Goal: Use online tool/utility: Utilize a website feature to perform a specific function

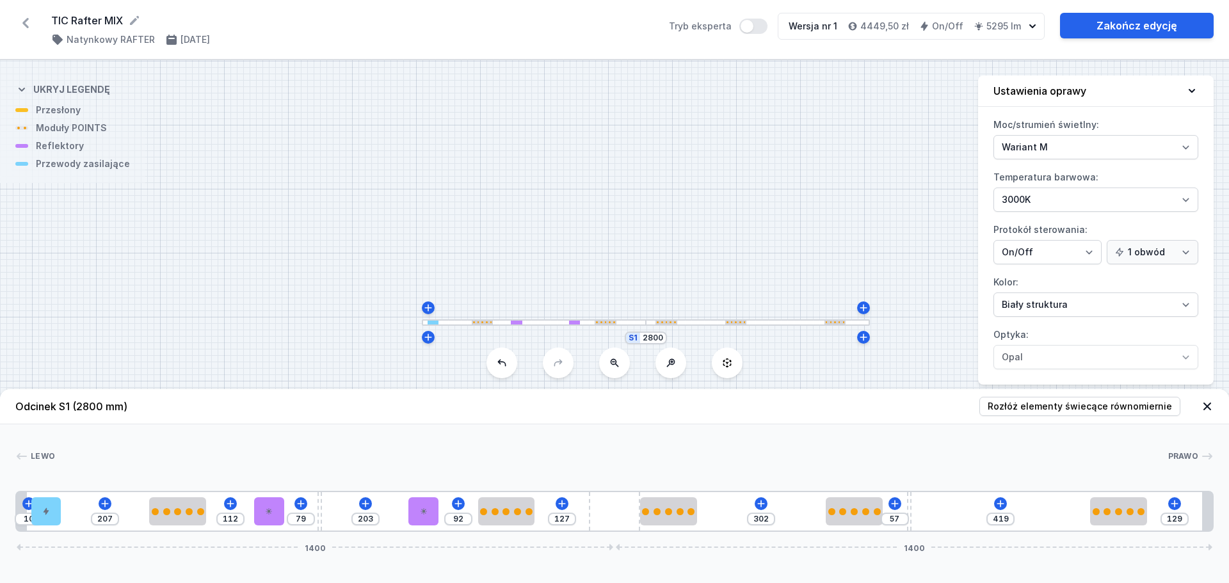
select select "M"
select select "3000"
click at [362, 504] on icon at bounding box center [365, 504] width 10 height 10
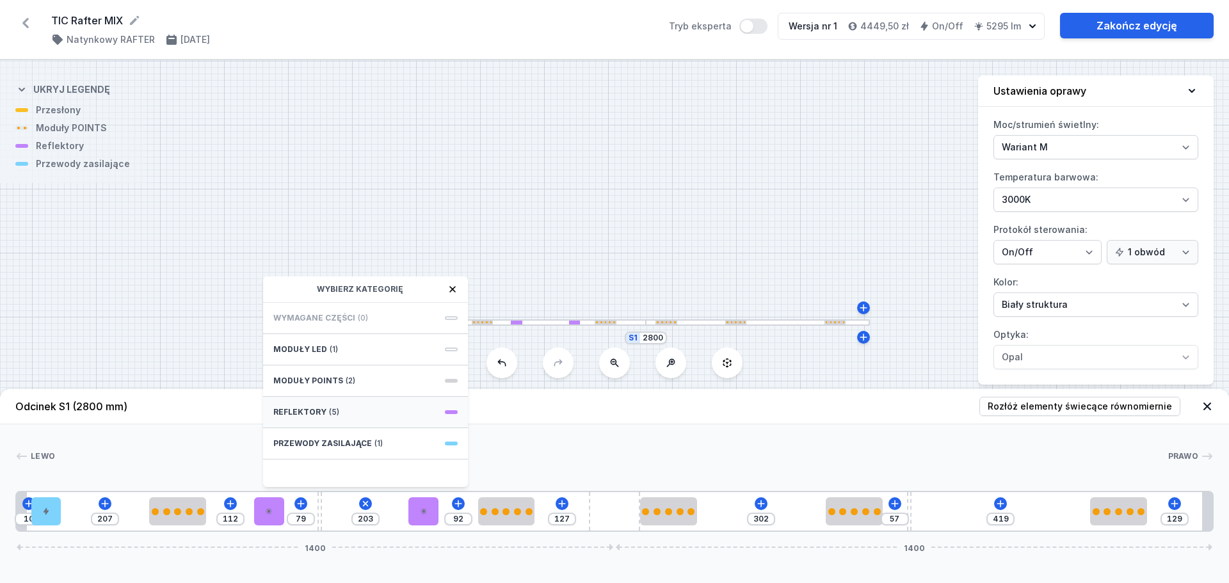
click at [310, 413] on span "Reflektory" at bounding box center [299, 412] width 53 height 10
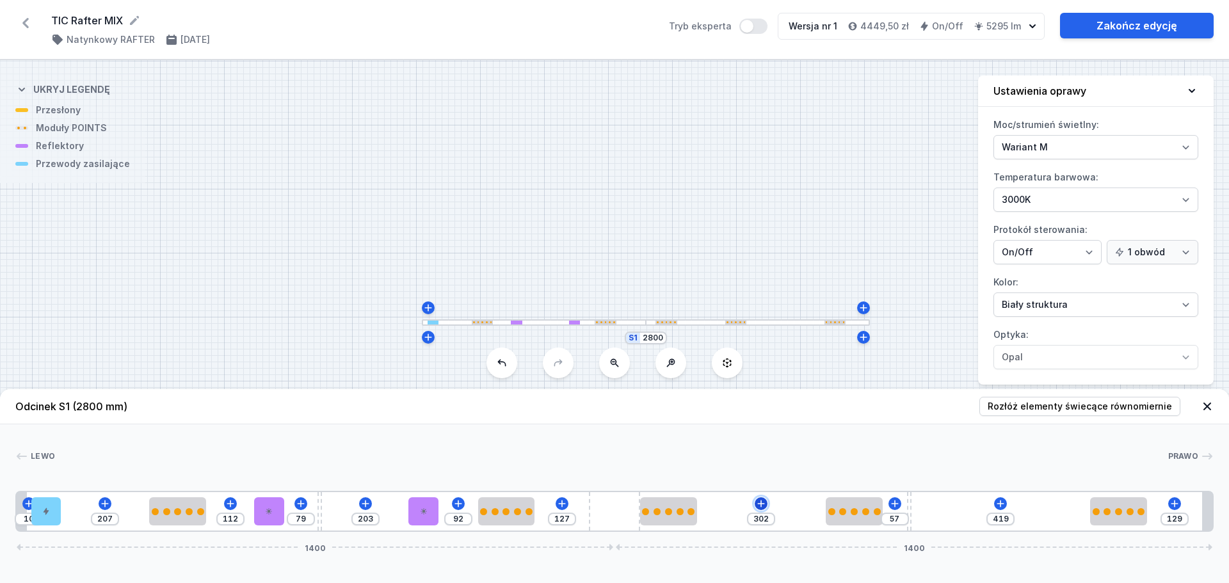
click at [759, 509] on button at bounding box center [760, 503] width 13 height 13
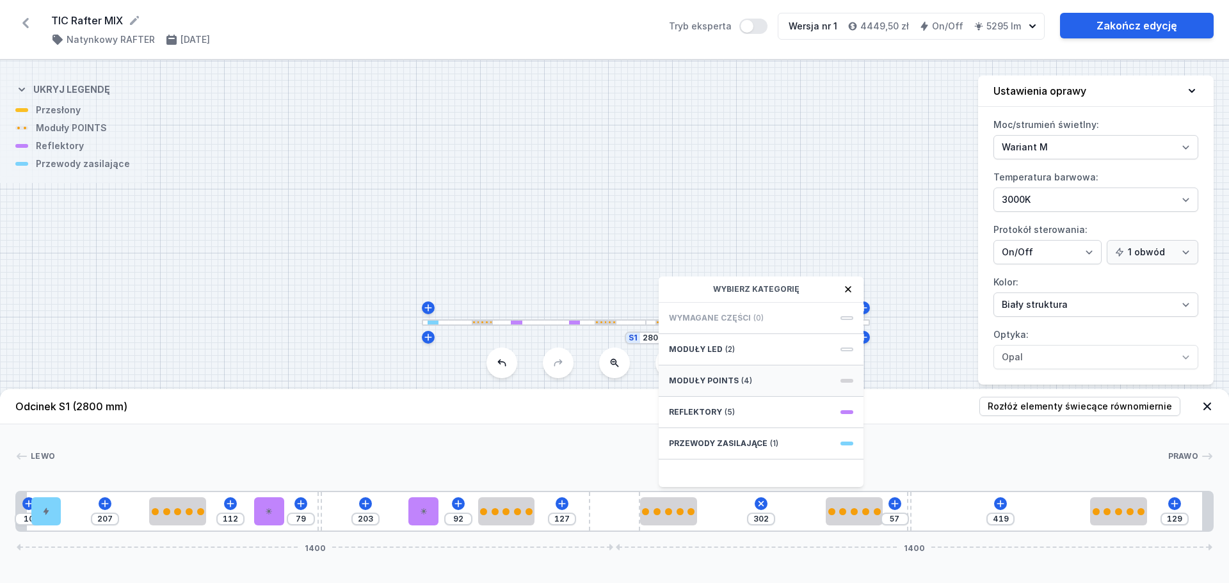
click at [706, 378] on span "Moduły POINTS" at bounding box center [704, 381] width 70 height 10
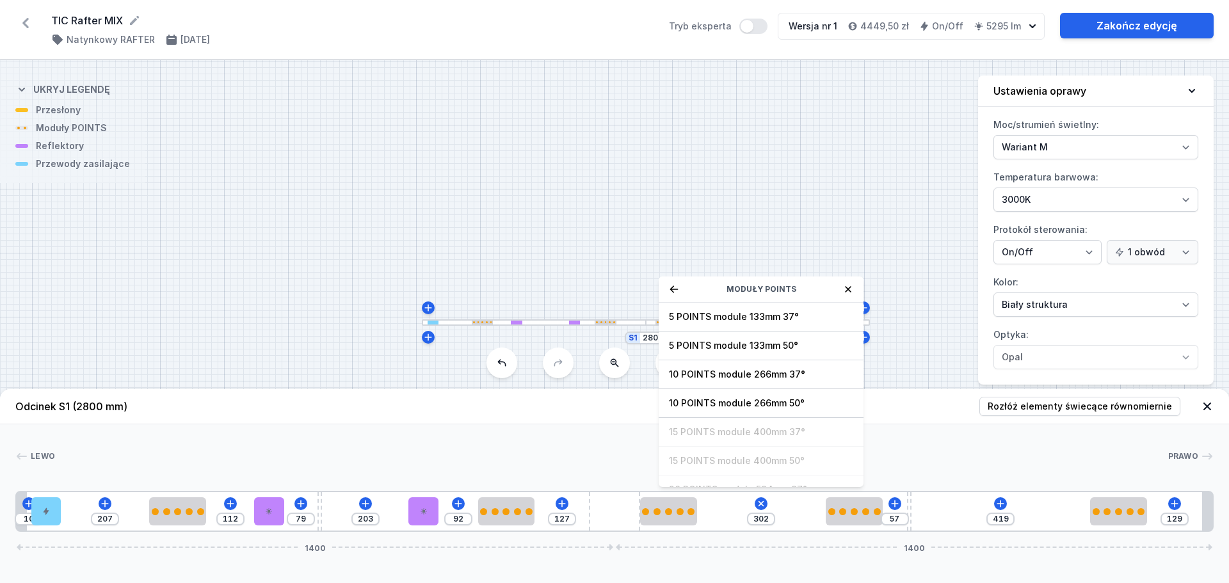
click at [293, 357] on div "S1 2800" at bounding box center [614, 321] width 1229 height 523
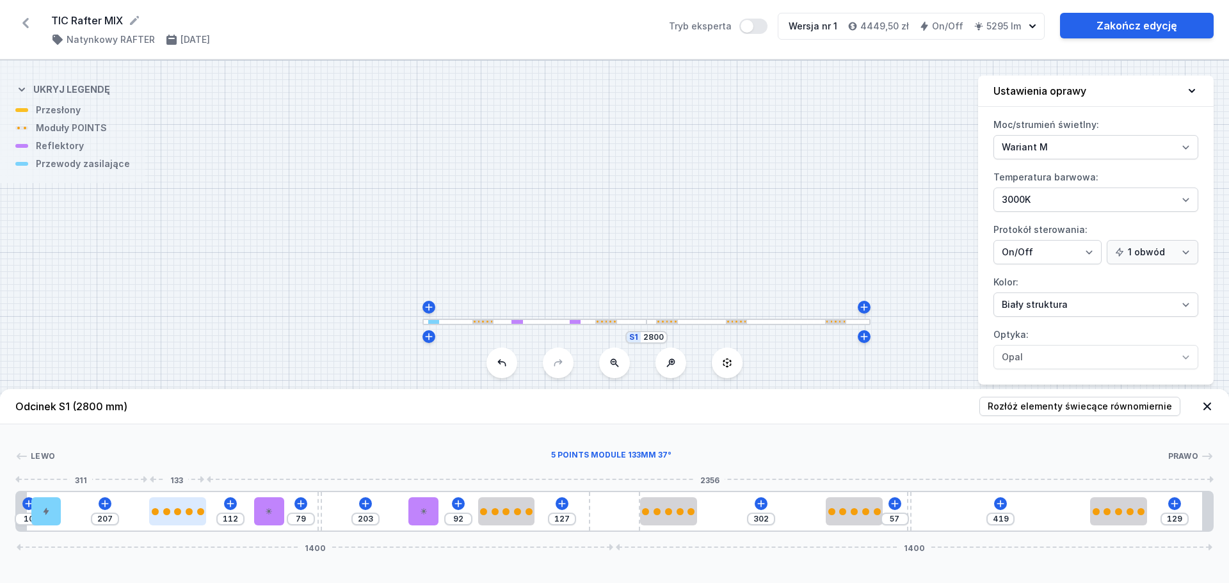
click at [175, 514] on div at bounding box center [177, 511] width 7 height 7
select select "2857"
click at [182, 518] on div at bounding box center [177, 511] width 57 height 28
click at [360, 502] on icon at bounding box center [365, 504] width 10 height 10
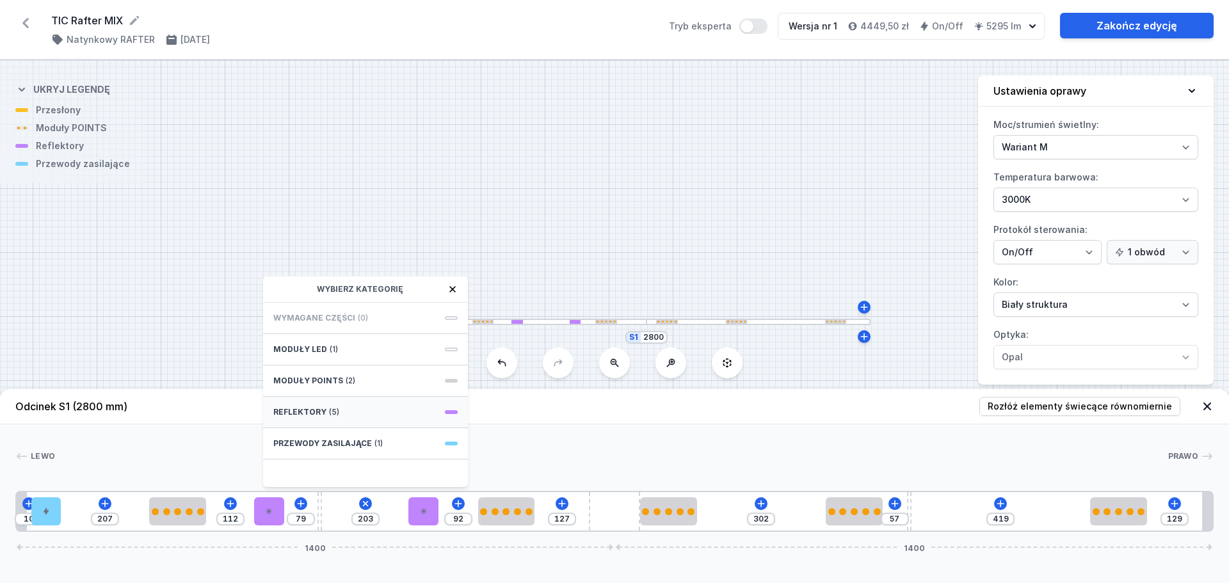
click at [335, 410] on span "(5)" at bounding box center [334, 412] width 10 height 10
